Goal: Task Accomplishment & Management: Manage account settings

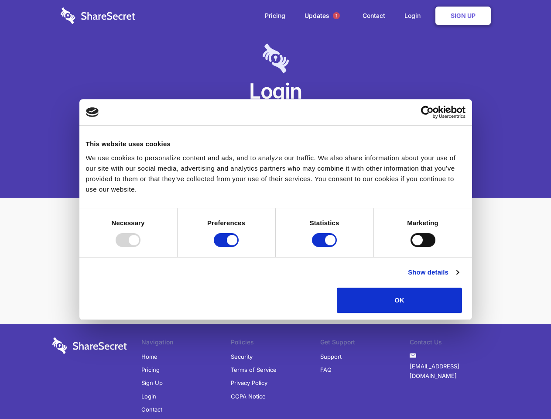
click at [141, 247] on div at bounding box center [128, 240] width 25 height 14
click at [239, 247] on input "Preferences" at bounding box center [226, 240] width 25 height 14
checkbox input "false"
click at [326, 247] on input "Statistics" at bounding box center [324, 240] width 25 height 14
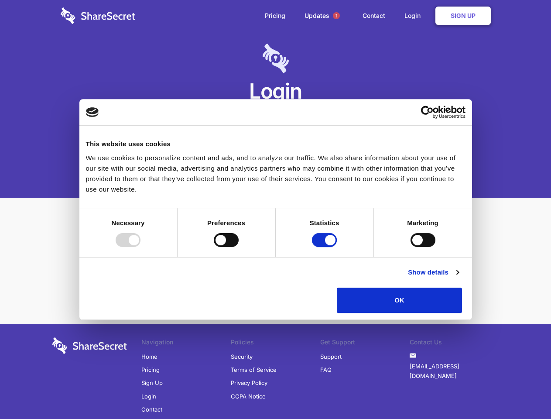
checkbox input "false"
click at [411, 247] on input "Marketing" at bounding box center [423, 240] width 25 height 14
checkbox input "true"
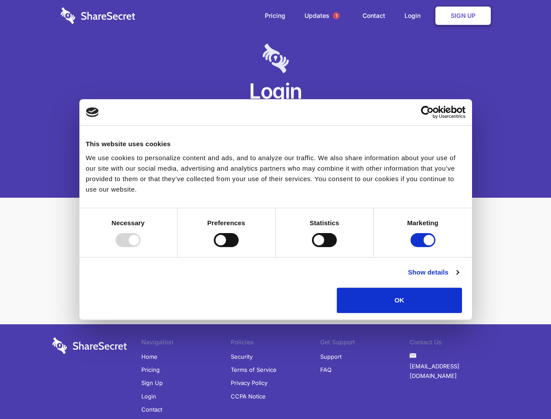
click at [459, 278] on link "Show details" at bounding box center [433, 272] width 51 height 10
click at [0, 0] on li "Necessary 7 Necessary cookies help make a website usable by enabling basic func…" at bounding box center [0, 0] width 0 height 0
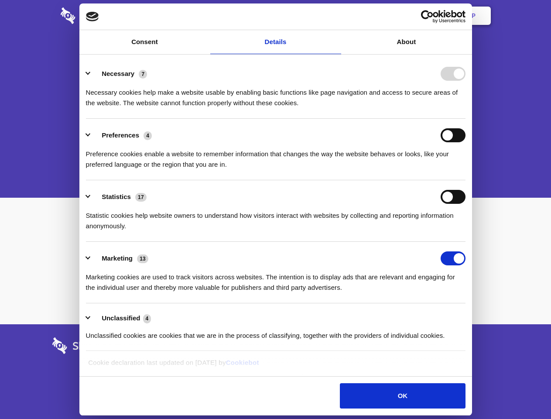
click at [336, 16] on span "1" at bounding box center [336, 15] width 7 height 7
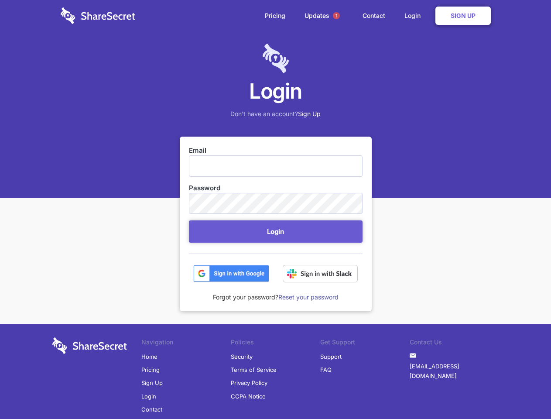
click at [276, 231] on button "Login" at bounding box center [276, 231] width 174 height 22
